Goal: Task Accomplishment & Management: Use online tool/utility

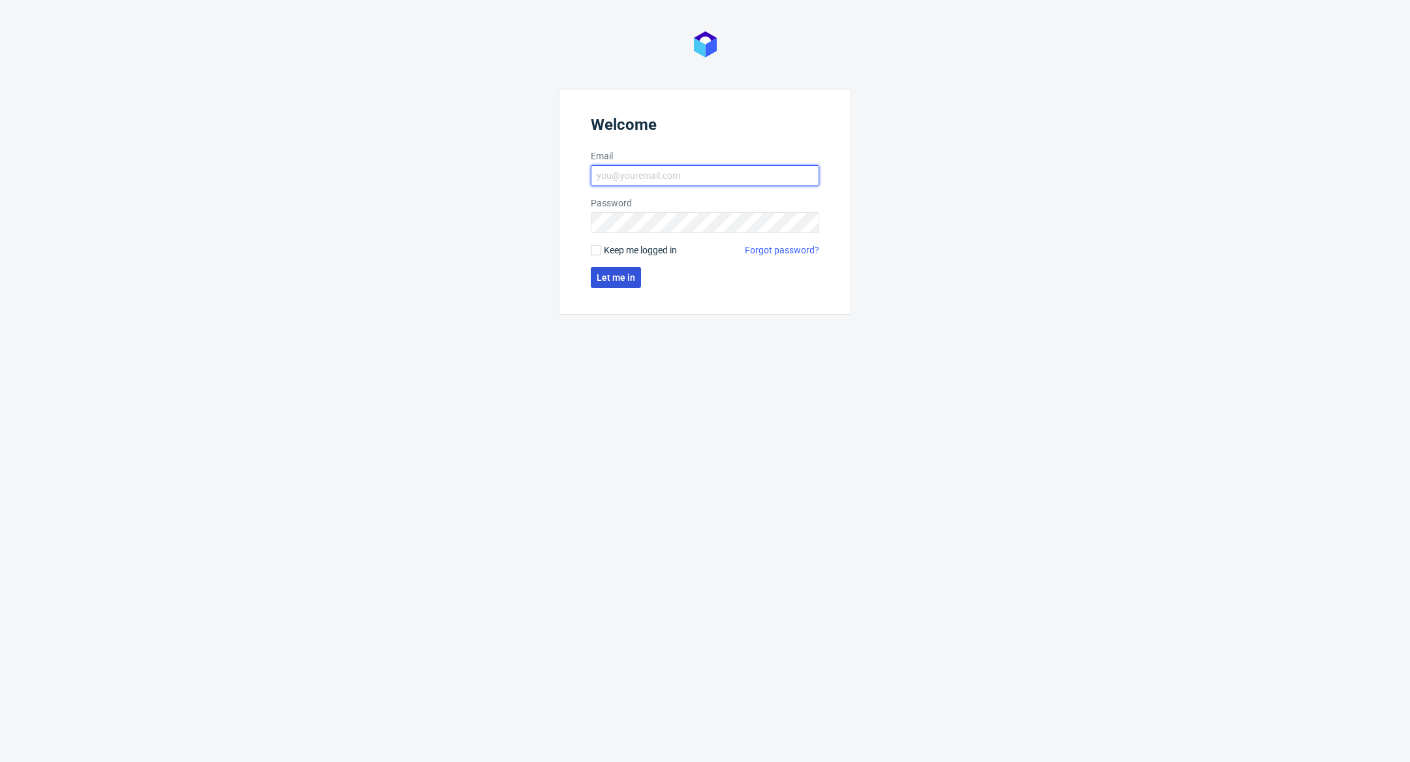
type input "[PERSON_NAME][EMAIL_ADDRESS][DOMAIN_NAME]"
click at [629, 275] on span "Let me in" at bounding box center [616, 277] width 39 height 9
type input "[PERSON_NAME][EMAIL_ADDRESS][DOMAIN_NAME]"
click at [619, 292] on form "Welcome Email antonina.plotek@packhelp.com Password Keep me logged in Forgot pa…" at bounding box center [705, 202] width 292 height 226
click at [619, 277] on span "Let me in" at bounding box center [616, 277] width 39 height 9
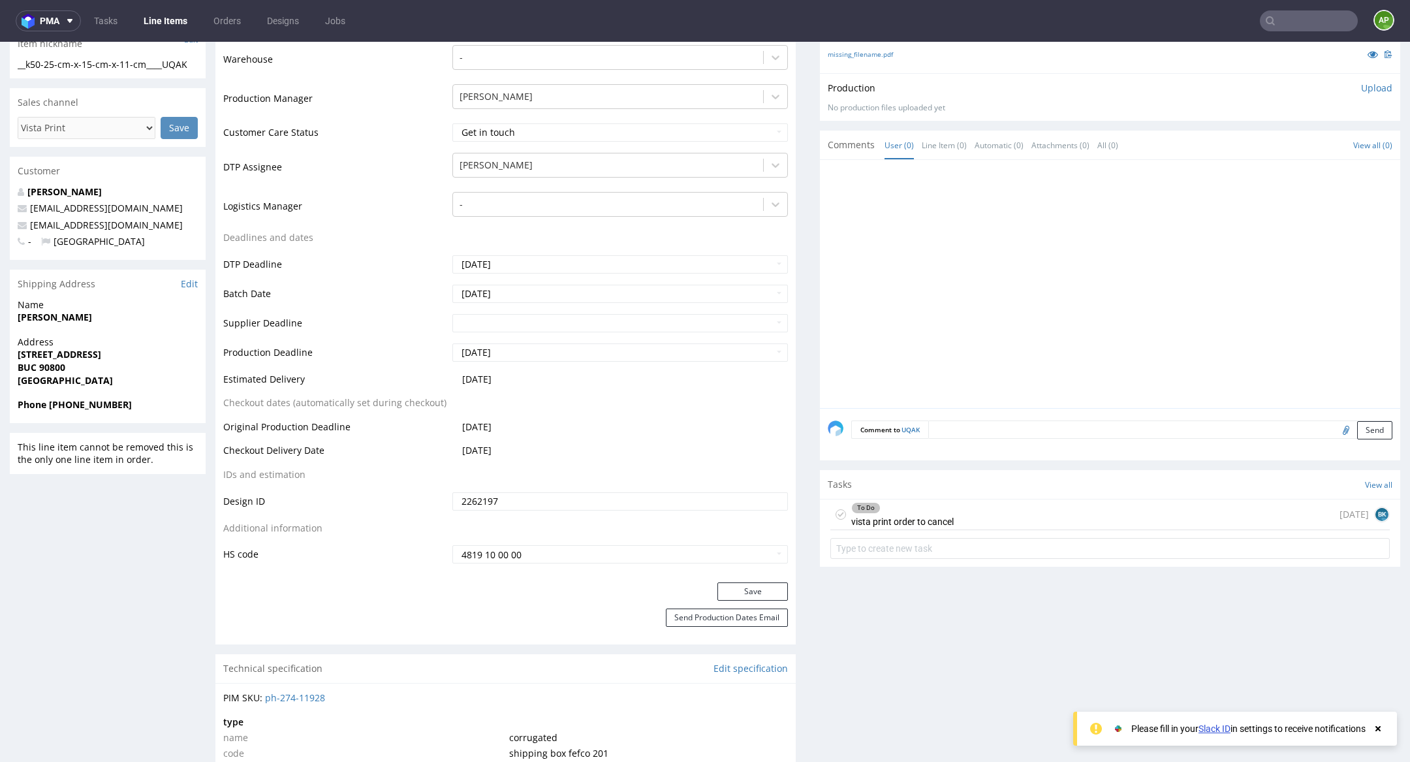
scroll to position [363, 0]
click at [994, 509] on div "To Do vista print order to cancel 5 days ago BK" at bounding box center [1109, 514] width 559 height 31
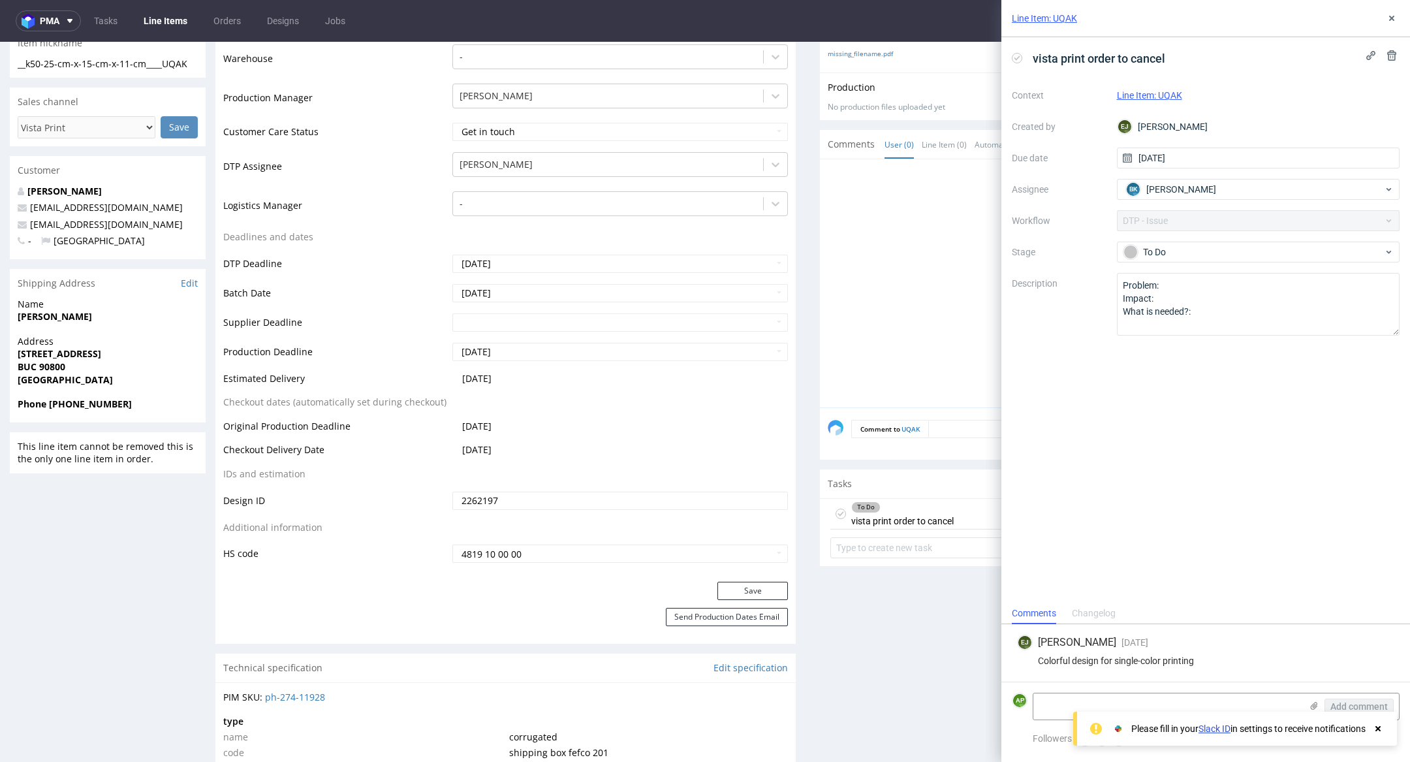
click at [1379, 731] on icon at bounding box center [1378, 728] width 12 height 10
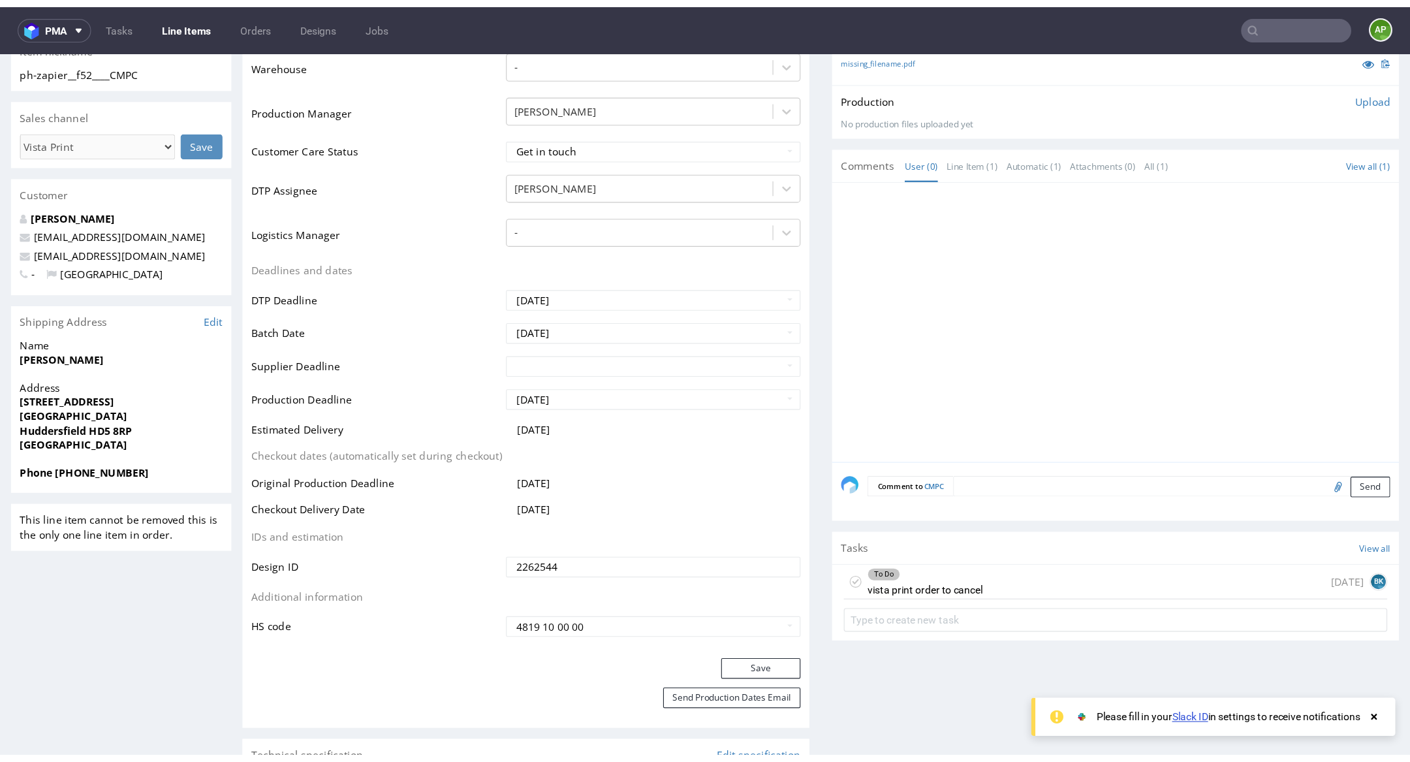
scroll to position [334, 0]
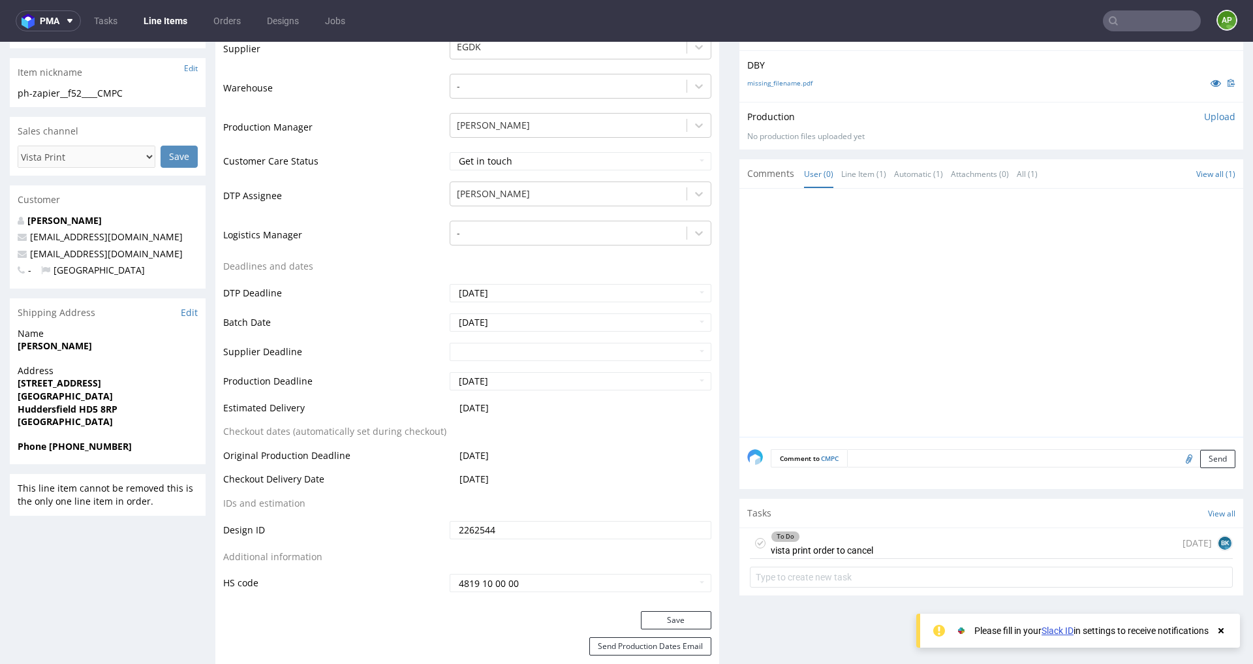
click at [847, 538] on div "To Do" at bounding box center [822, 536] width 101 height 10
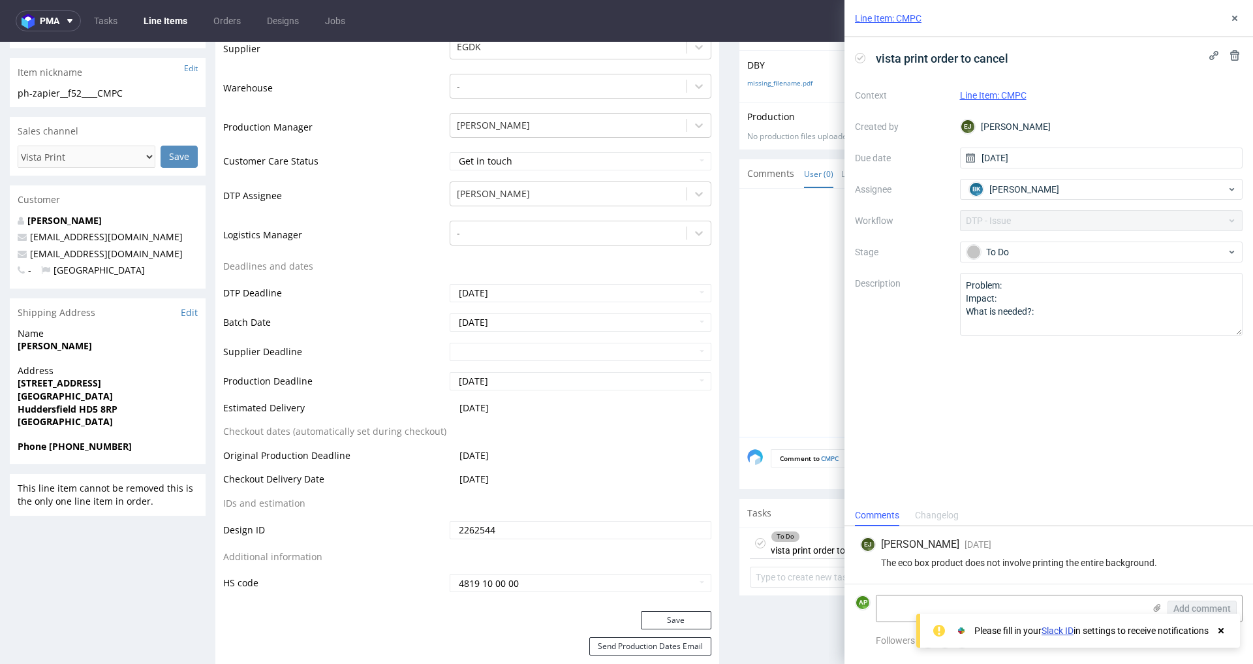
click at [944, 562] on div "The eco box product does not involve printing the entire background." at bounding box center [1048, 562] width 377 height 10
copy div "The eco box product does not involve printing the entire background."
